Goal: Use online tool/utility: Utilize a website feature to perform a specific function

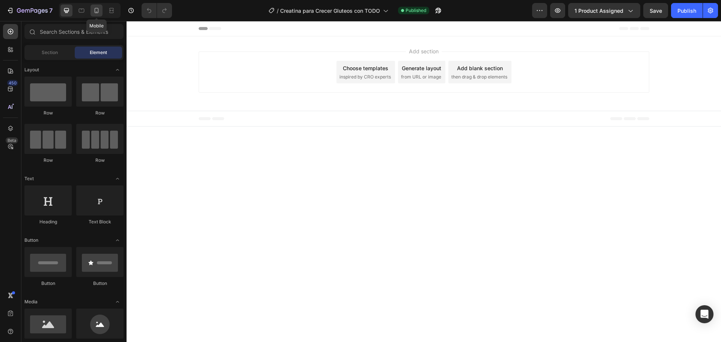
click at [96, 12] on icon at bounding box center [97, 11] width 8 height 8
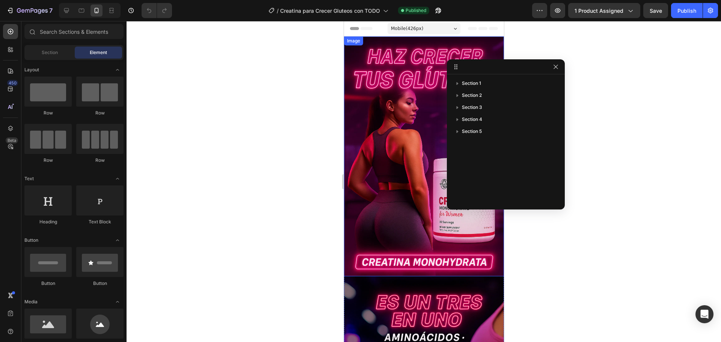
click at [382, 104] on img at bounding box center [423, 156] width 160 height 240
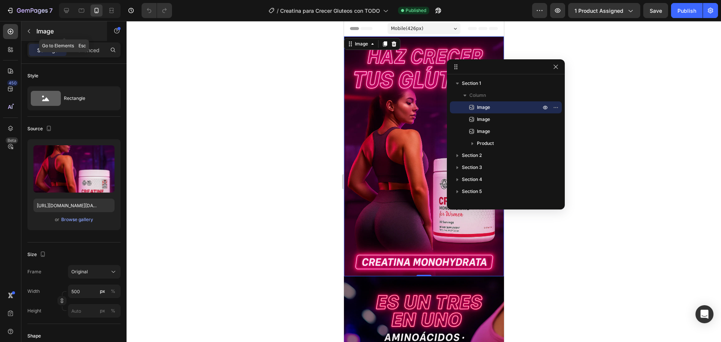
click at [26, 31] on button "button" at bounding box center [29, 31] width 12 height 12
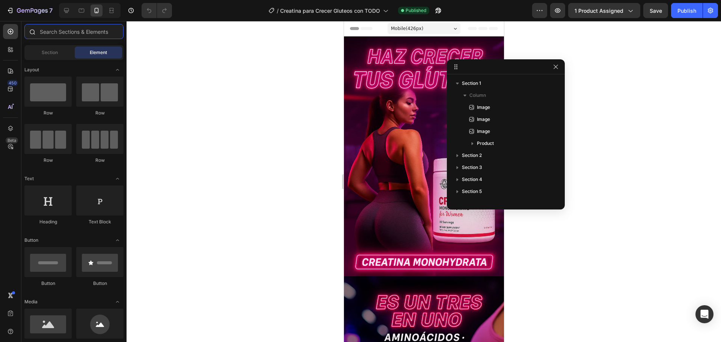
click at [56, 31] on input "text" at bounding box center [73, 31] width 99 height 15
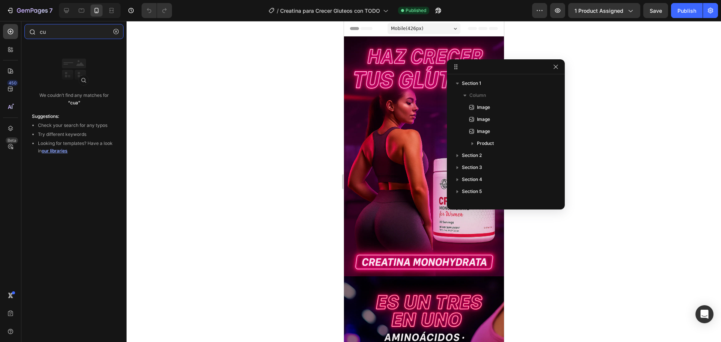
type input "c"
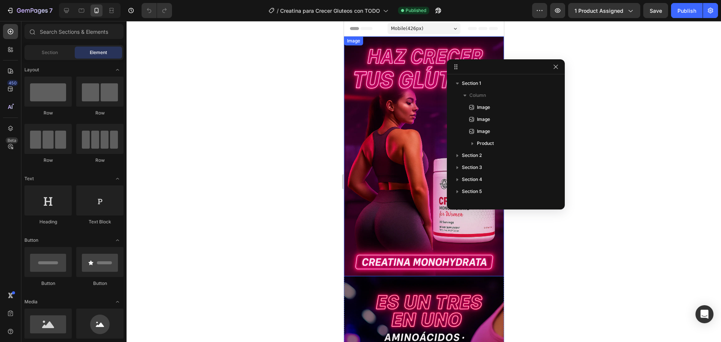
click at [383, 102] on img at bounding box center [423, 156] width 160 height 240
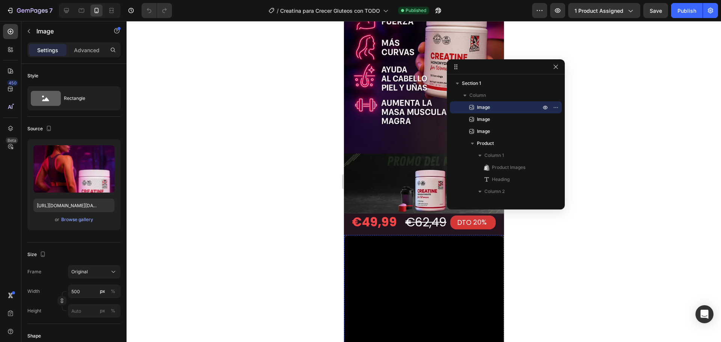
scroll to position [338, 0]
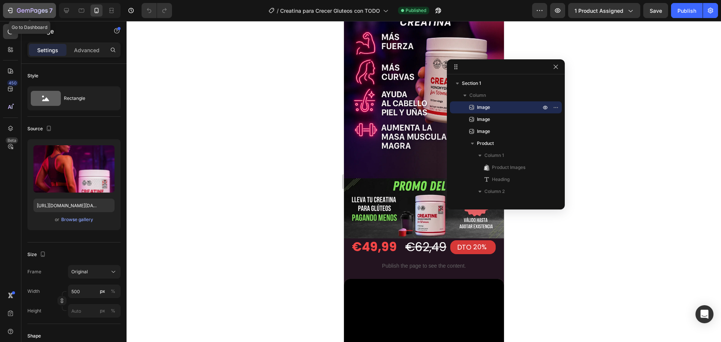
click at [23, 8] on div "7" at bounding box center [35, 10] width 36 height 9
